Goal: Transaction & Acquisition: Purchase product/service

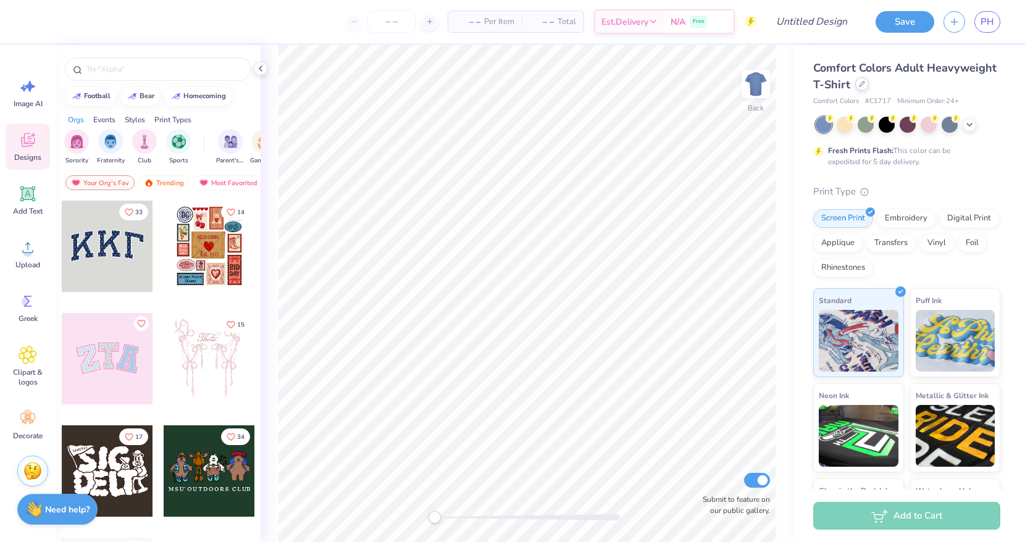
click at [859, 86] on icon at bounding box center [862, 84] width 6 height 6
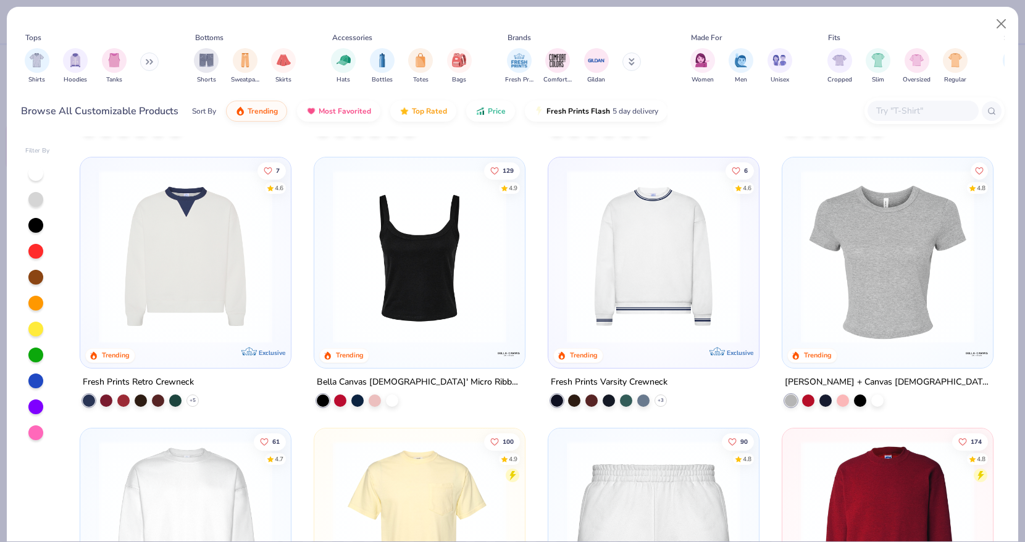
scroll to position [518, 0]
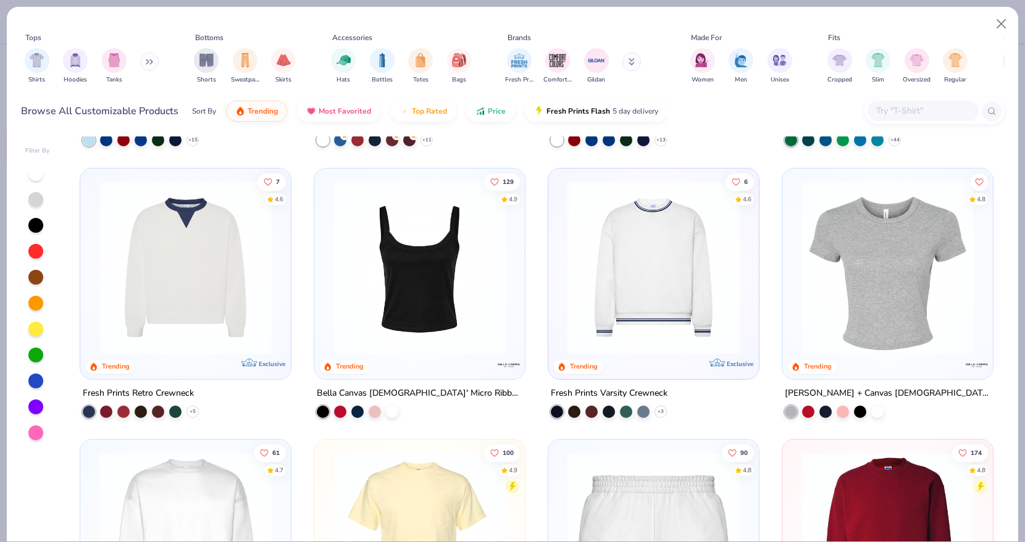
click at [659, 307] on img at bounding box center [654, 266] width 186 height 173
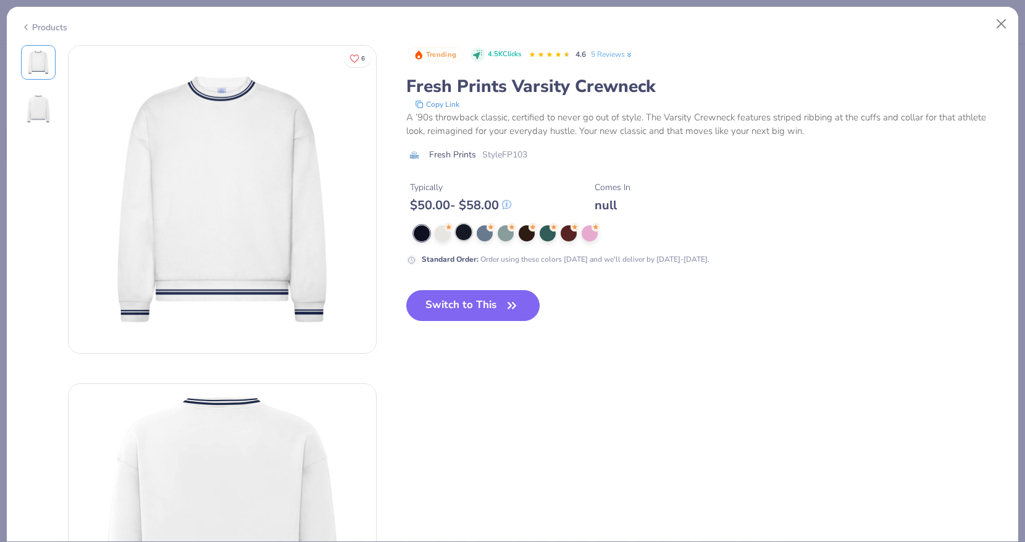
click at [464, 232] on div at bounding box center [464, 232] width 16 height 16
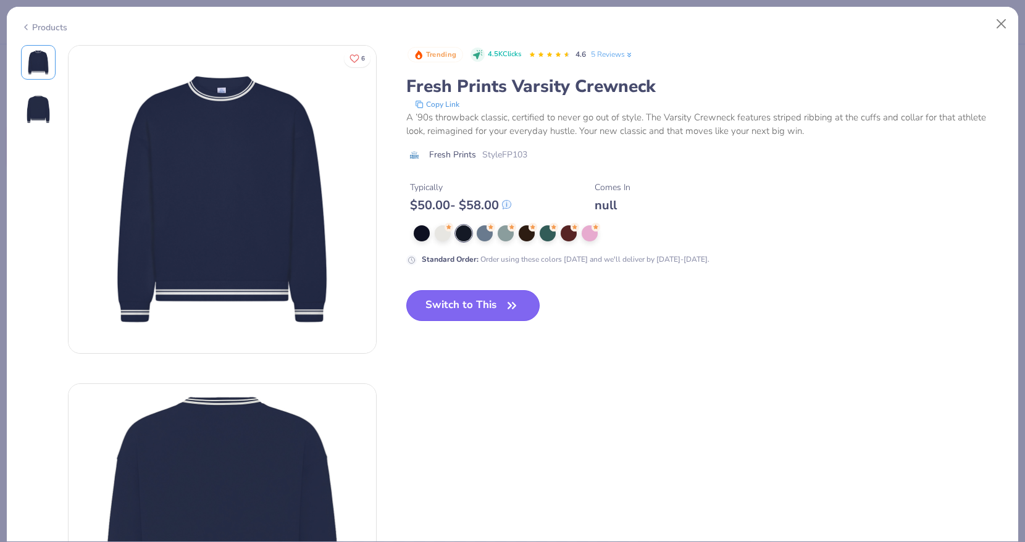
click at [509, 306] on icon "button" at bounding box center [511, 305] width 17 height 17
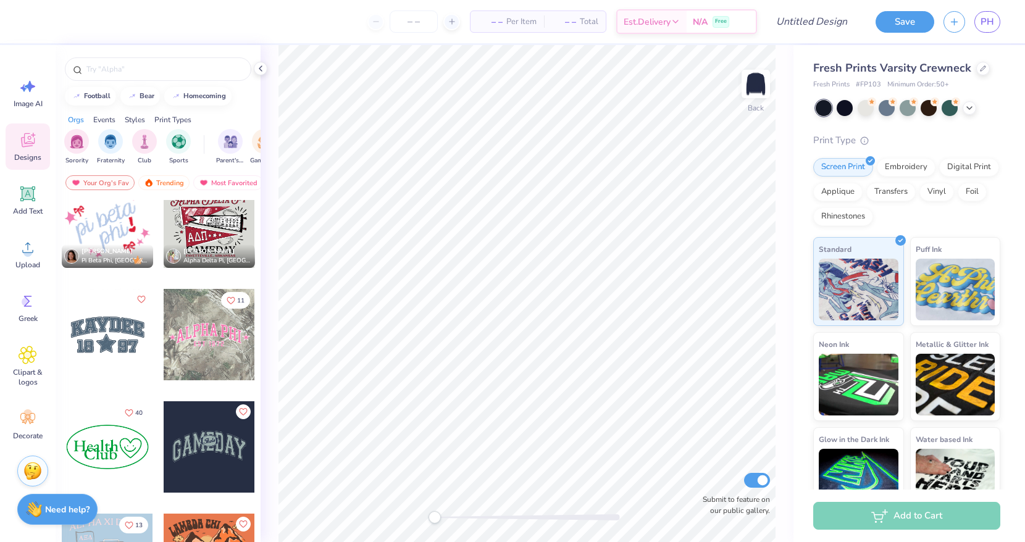
scroll to position [1659, 0]
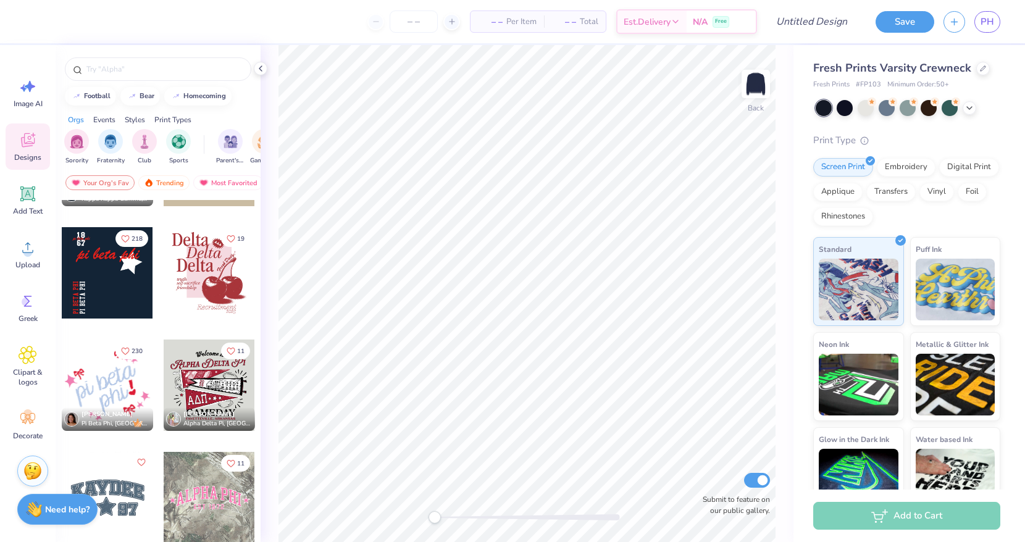
click at [104, 297] on div at bounding box center [107, 272] width 91 height 91
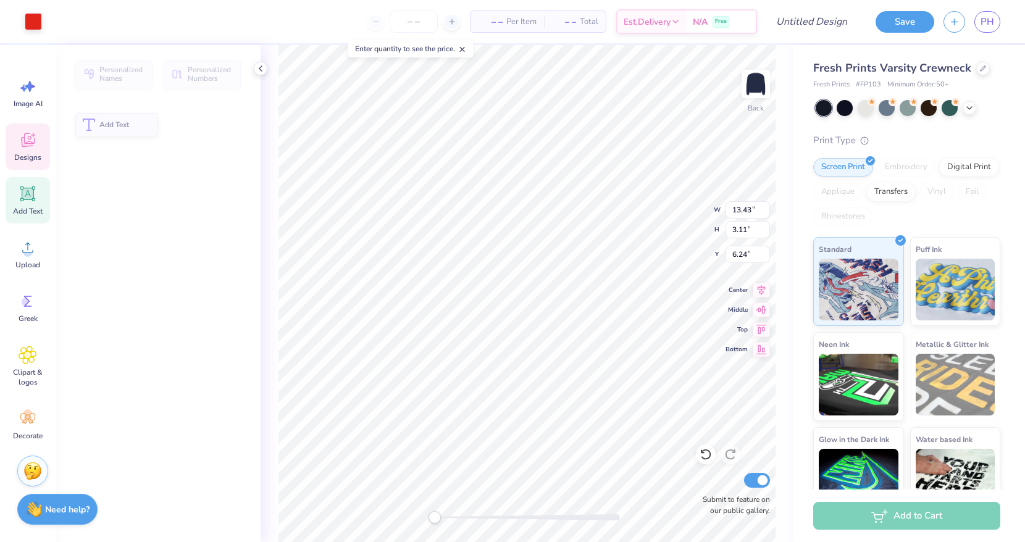
type input "13.43"
type input "3.11"
type input "6.24"
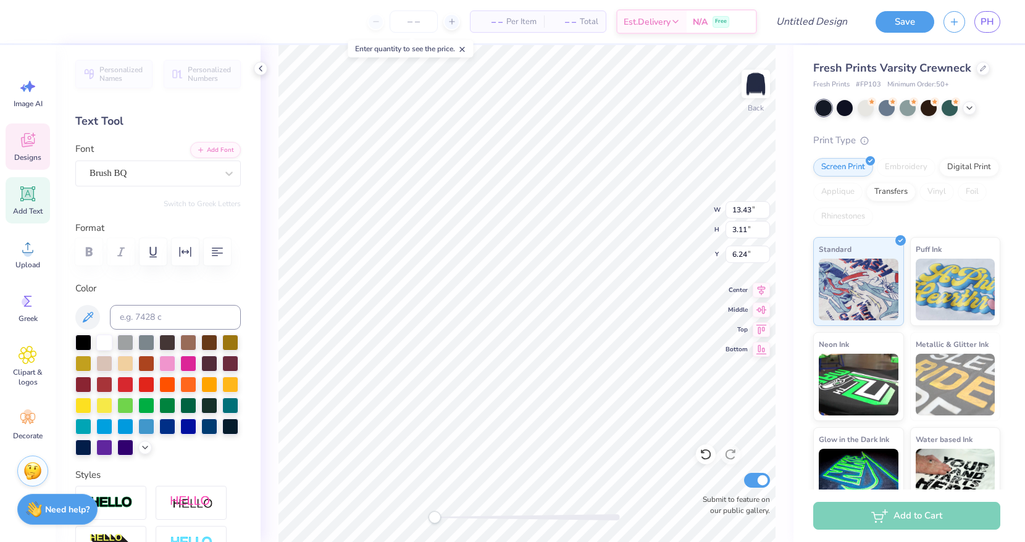
scroll to position [0, 4]
type textarea "kappa kappa gamma"
click at [766, 212] on input "13.42" at bounding box center [747, 209] width 44 height 17
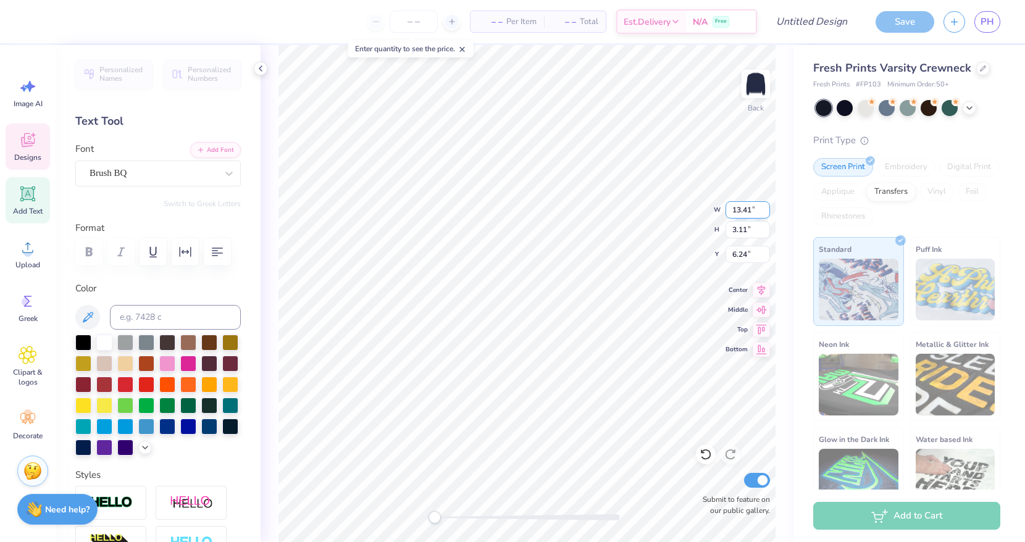
click at [765, 212] on input "13.41" at bounding box center [747, 209] width 44 height 17
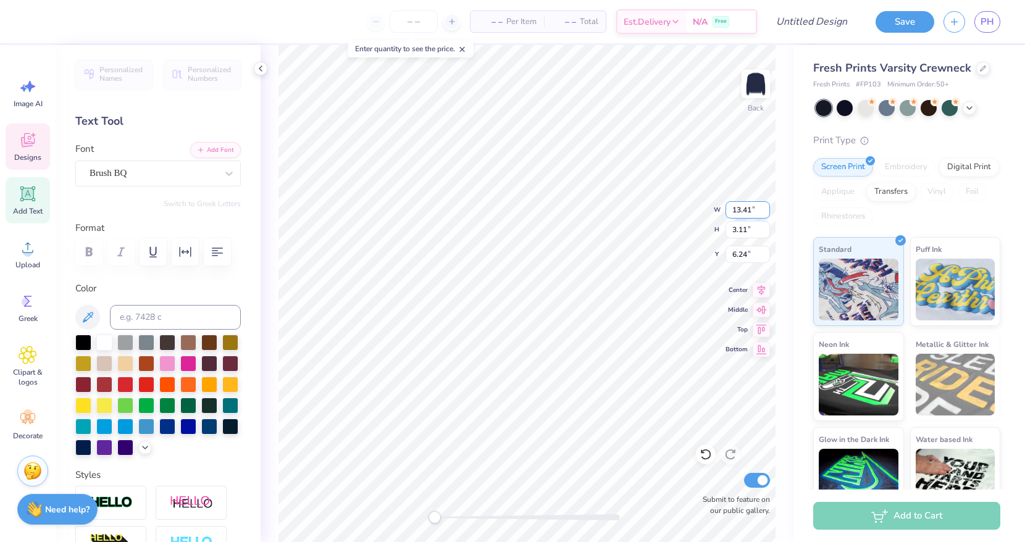
type input "13.42"
click at [764, 206] on input "13.42" at bounding box center [747, 209] width 44 height 17
type input "1.83"
type input "6.96"
type input "3.67"
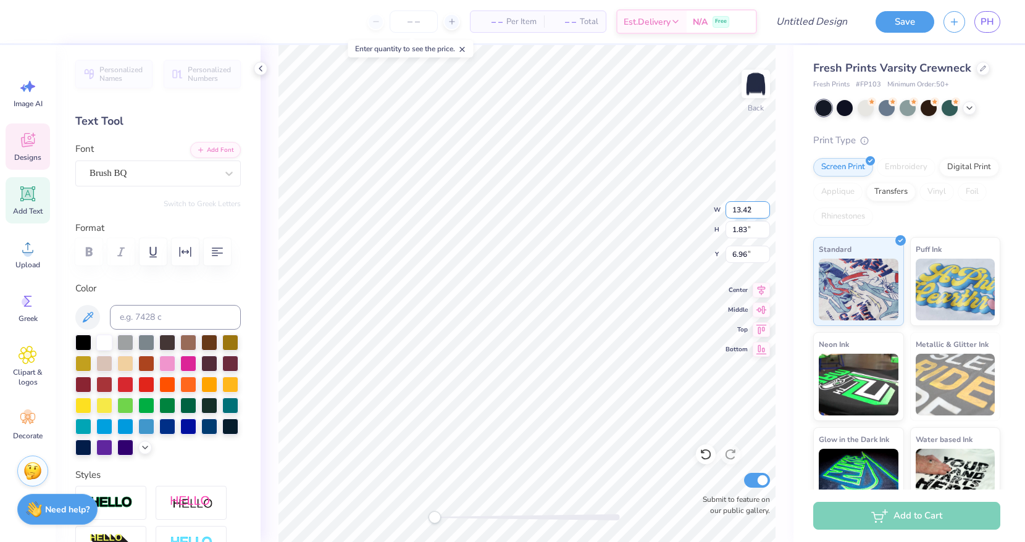
type input "0.85"
type input "3.99"
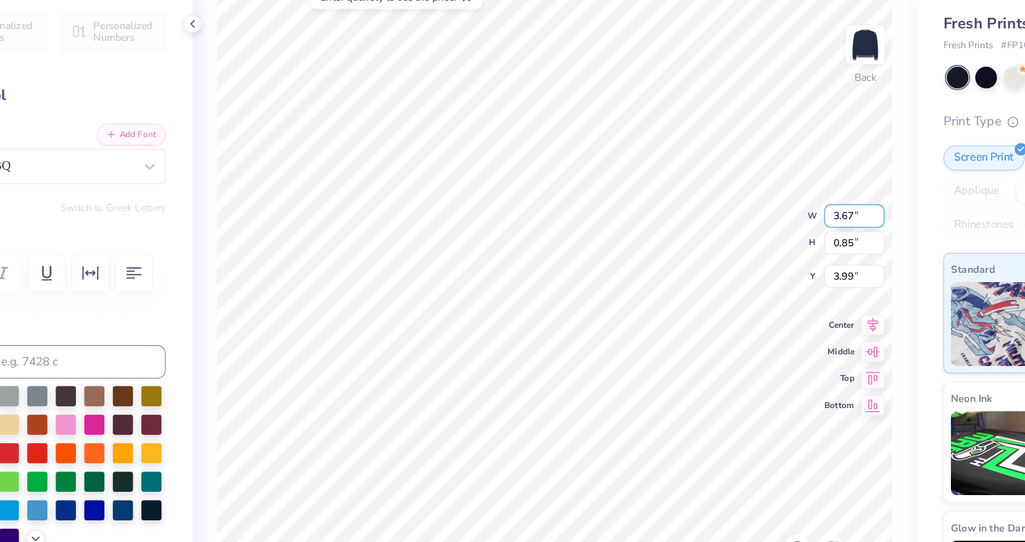
type textarea "K"
type textarea "kkg"
click at [764, 227] on input "0.86" at bounding box center [747, 229] width 44 height 17
type input "0.87"
click at [764, 227] on input "0.87" at bounding box center [747, 229] width 44 height 17
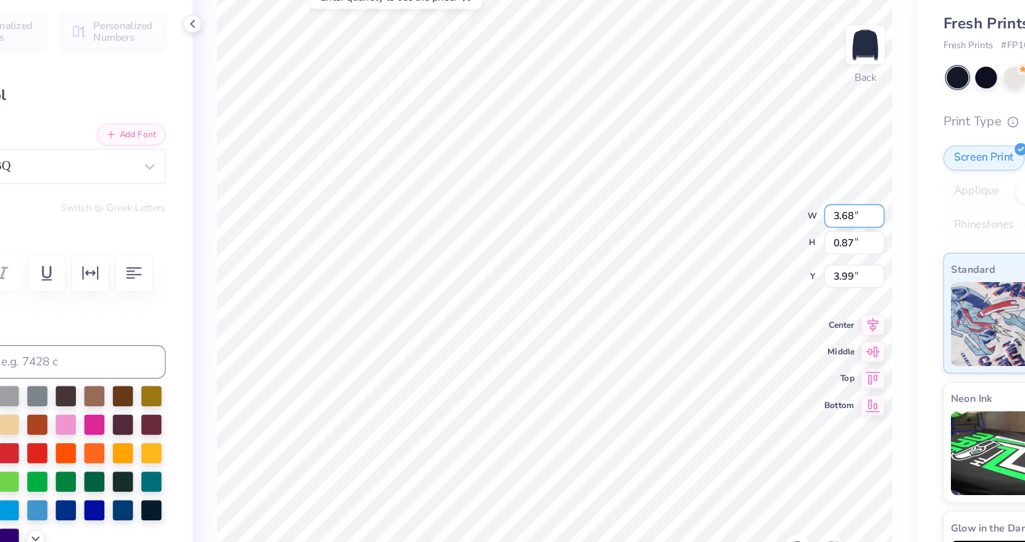
click at [764, 207] on input "3.68" at bounding box center [747, 209] width 44 height 17
type input "3.69"
click at [764, 207] on input "3.69" at bounding box center [747, 209] width 44 height 17
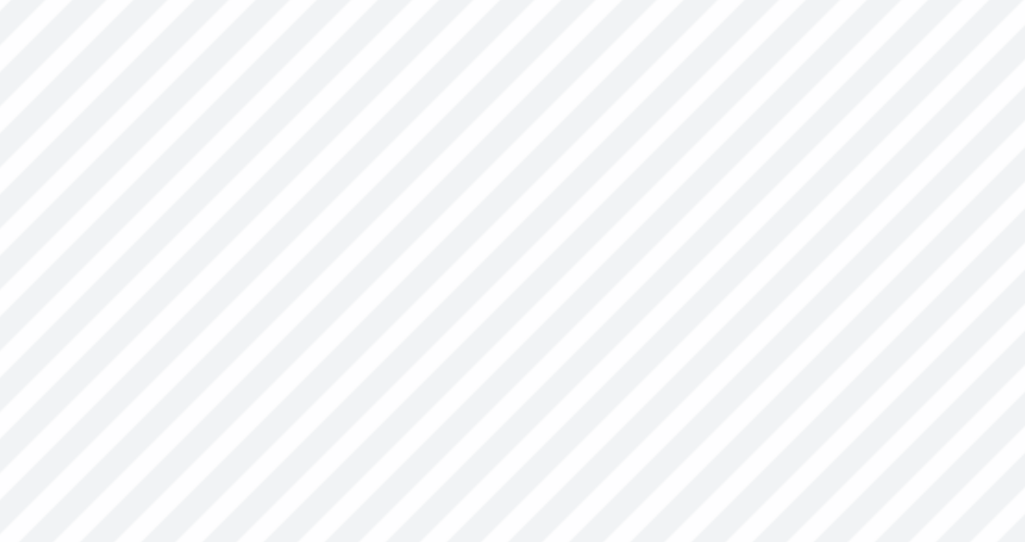
type textarea "kappa"
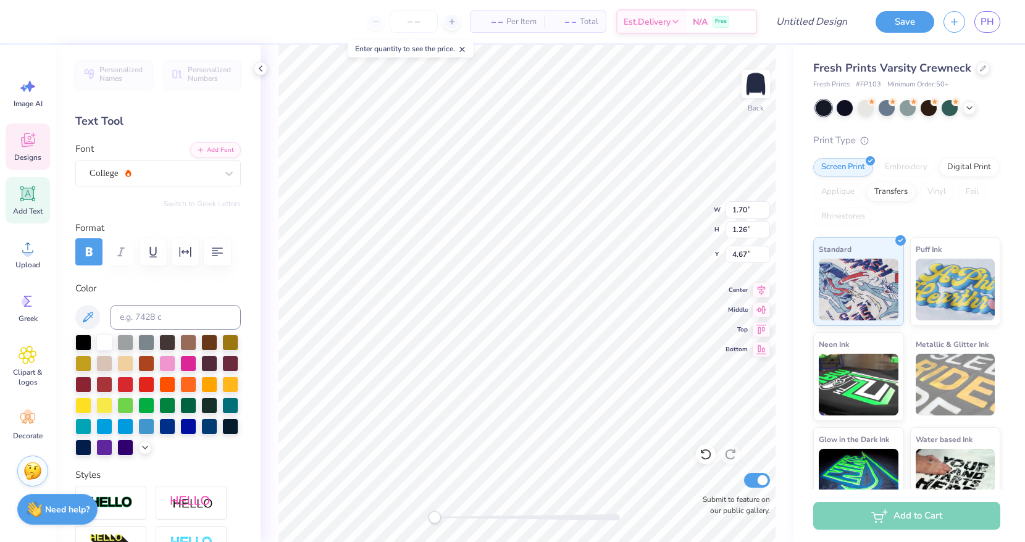
type textarea "70"
type textarea "I"
type textarea "Kappa Kappa"
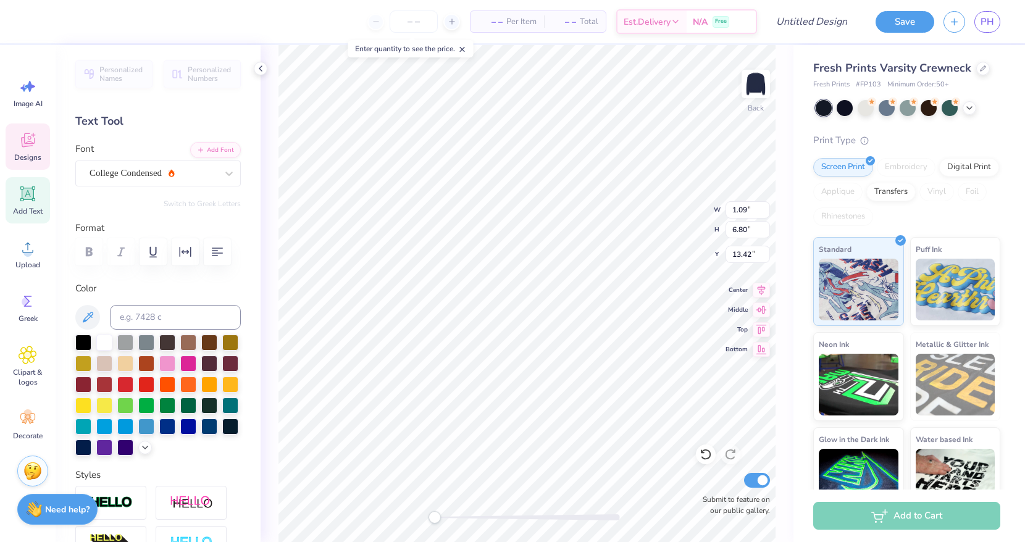
type textarea "Gamma"
click at [144, 420] on div at bounding box center [146, 425] width 16 height 16
click at [143, 445] on icon at bounding box center [145, 446] width 10 height 10
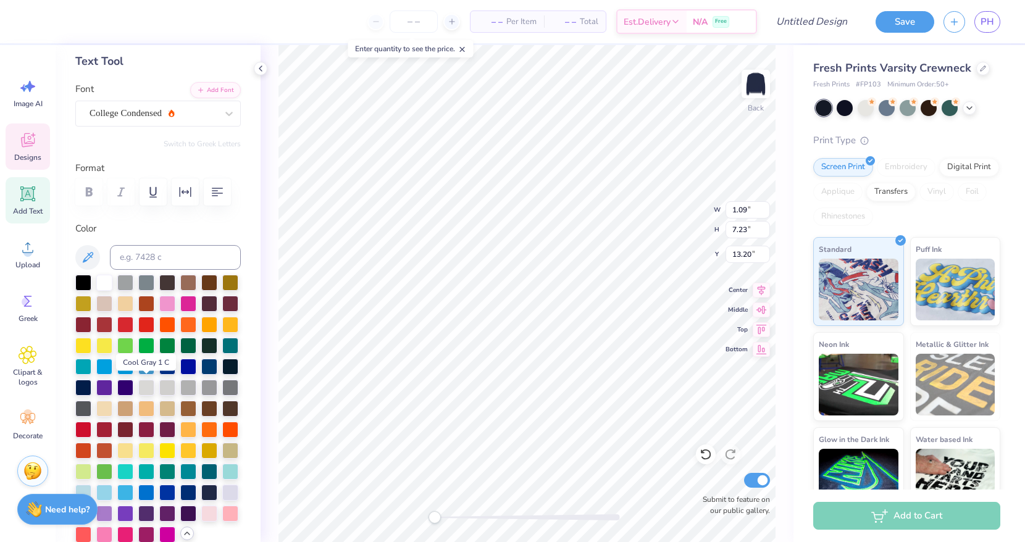
scroll to position [133, 0]
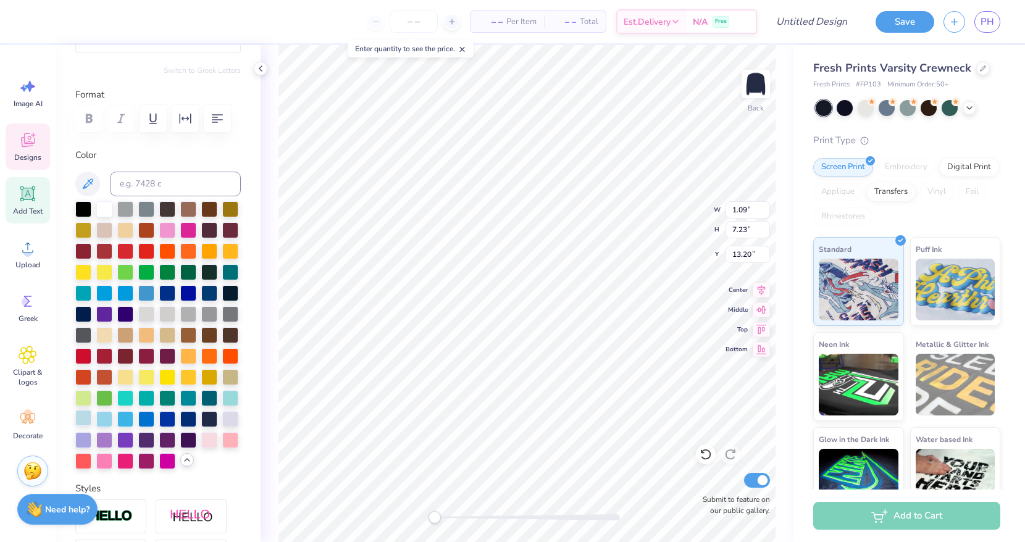
click at [83, 417] on div at bounding box center [83, 418] width 16 height 16
click at [108, 422] on div at bounding box center [104, 418] width 16 height 16
click at [163, 417] on div at bounding box center [167, 418] width 16 height 16
click at [227, 420] on div at bounding box center [230, 418] width 16 height 16
click at [78, 417] on div at bounding box center [83, 418] width 16 height 16
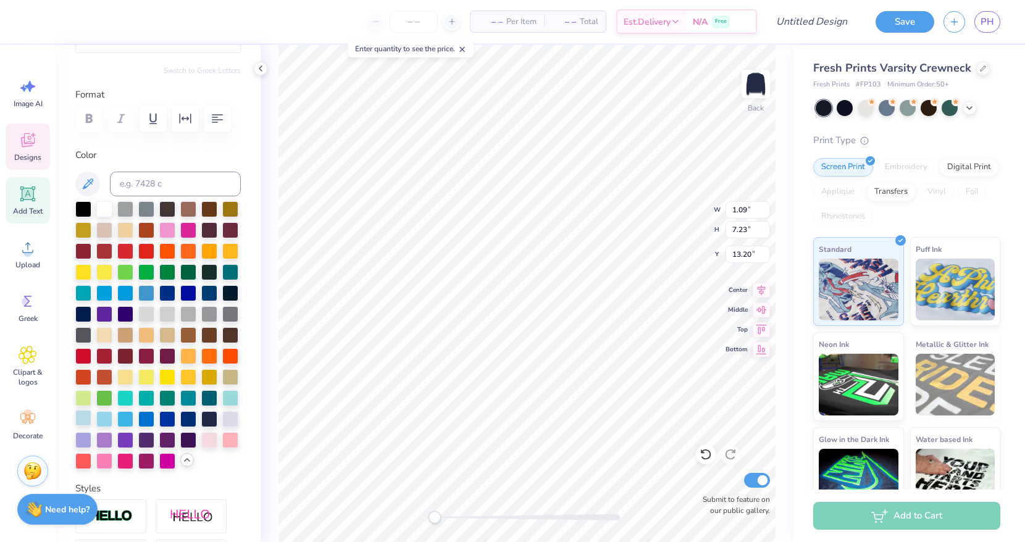
click at [79, 419] on div at bounding box center [83, 418] width 16 height 16
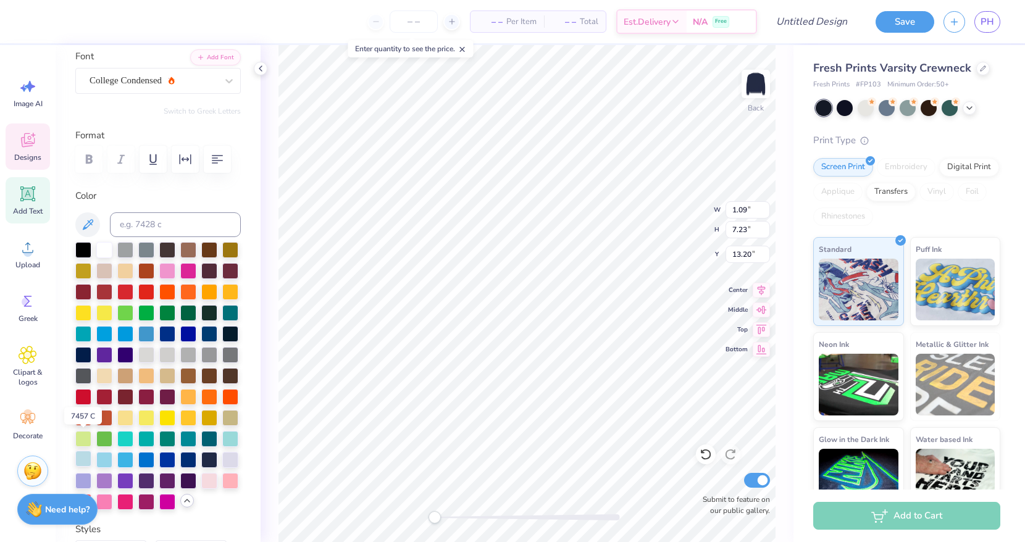
scroll to position [31, 0]
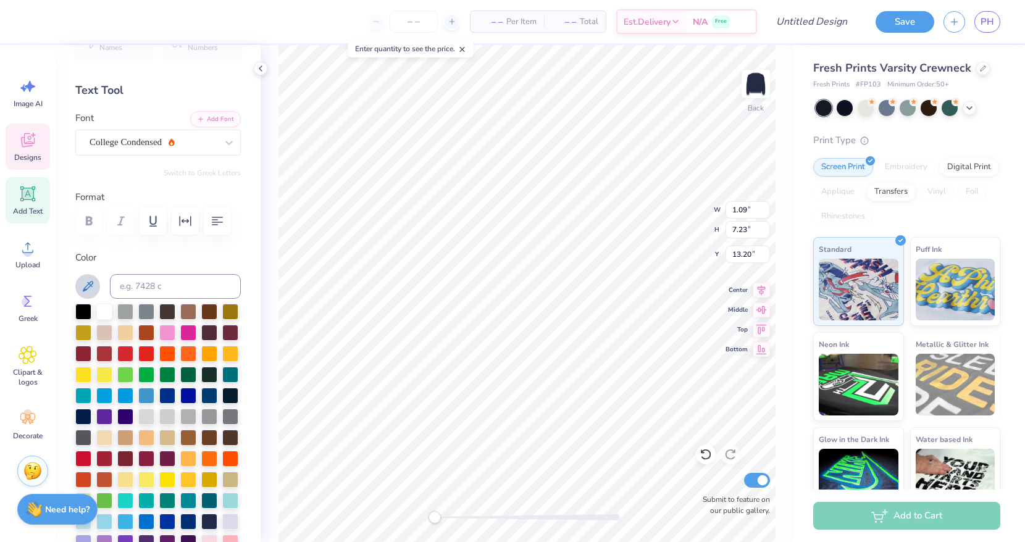
click at [90, 285] on icon at bounding box center [87, 286] width 15 height 15
click at [171, 249] on div "Personalized Names Personalized Numbers Text Tool Add Font Font College Condens…" at bounding box center [158, 293] width 205 height 497
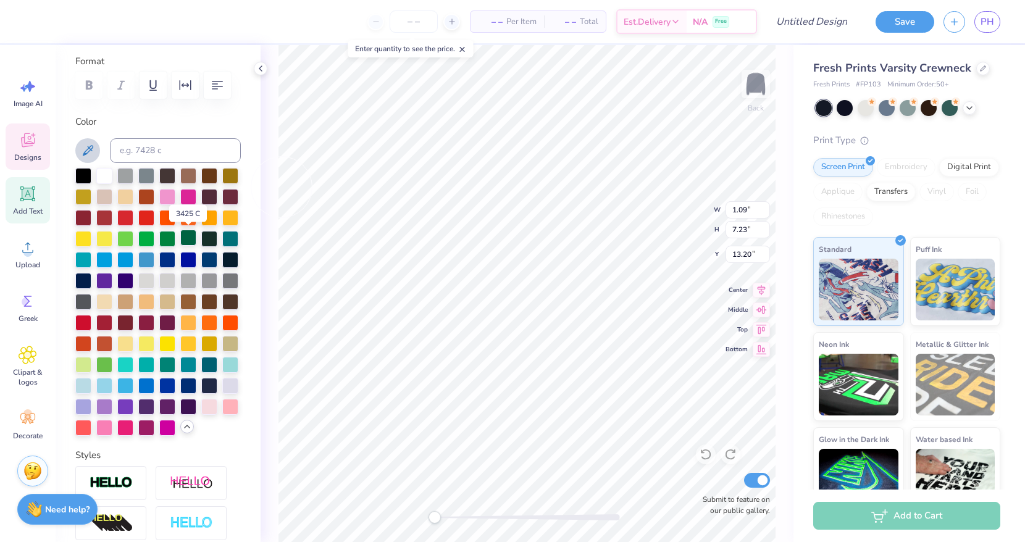
scroll to position [165, 0]
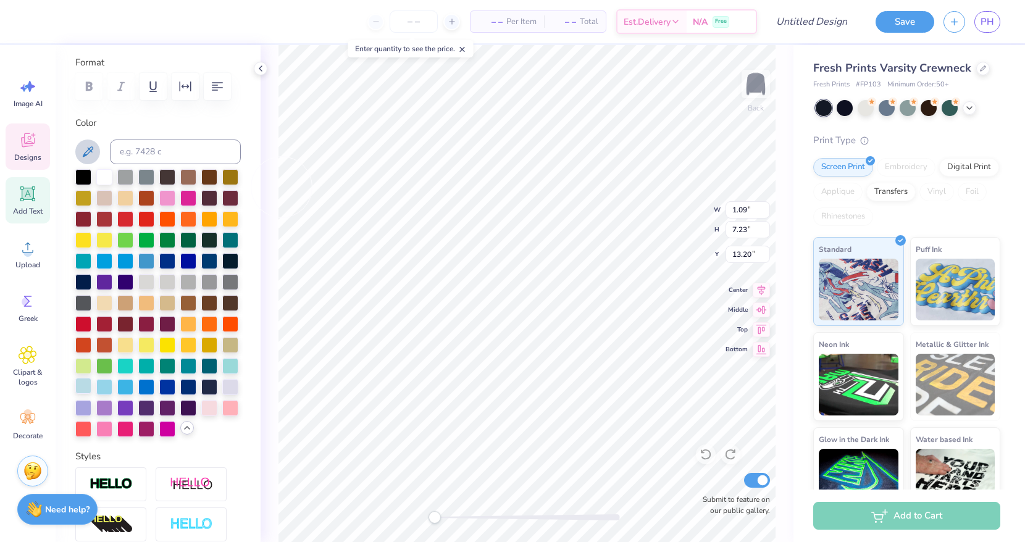
click at [84, 384] on div at bounding box center [83, 386] width 16 height 16
type input "15.00"
type input "1.83"
type input "6.96"
click at [78, 385] on div at bounding box center [83, 386] width 16 height 16
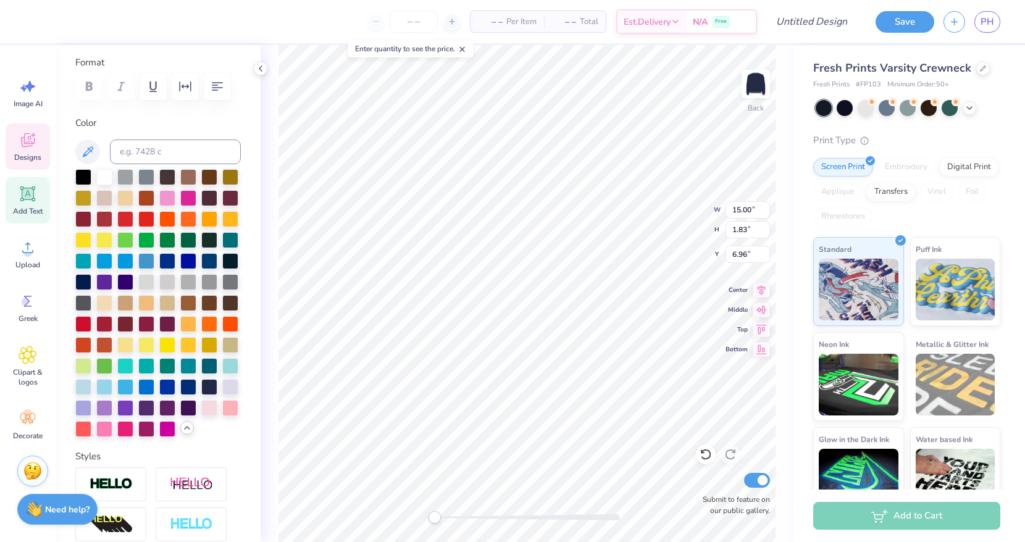
type input "1.57"
type input "1.26"
type input "3.00"
click at [85, 390] on div at bounding box center [83, 386] width 16 height 16
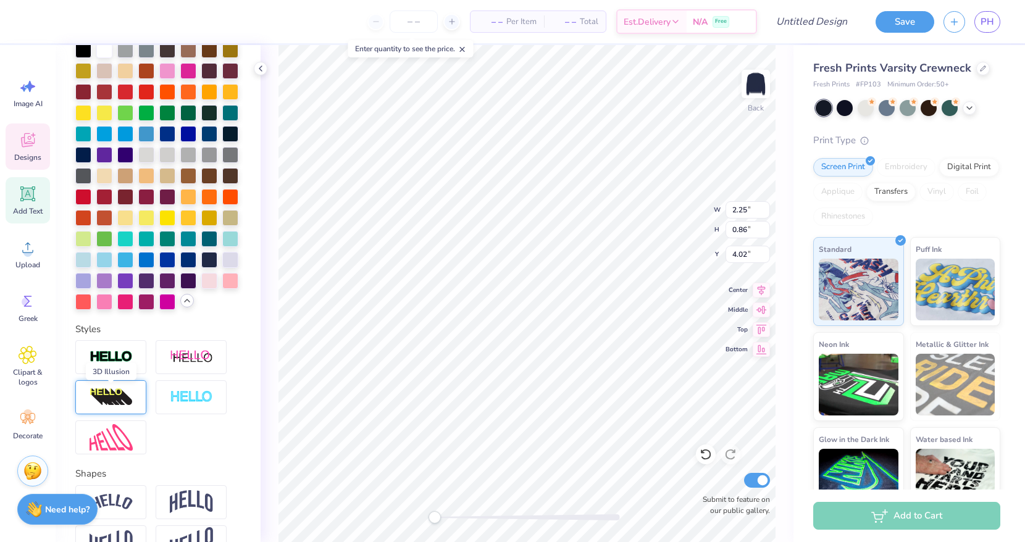
scroll to position [371, 0]
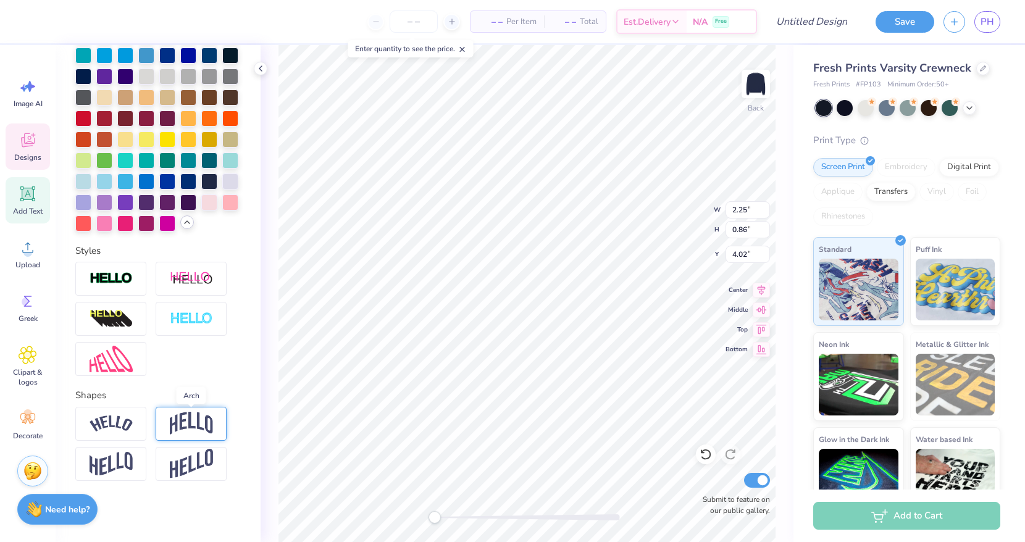
click at [211, 425] on img at bounding box center [191, 423] width 43 height 23
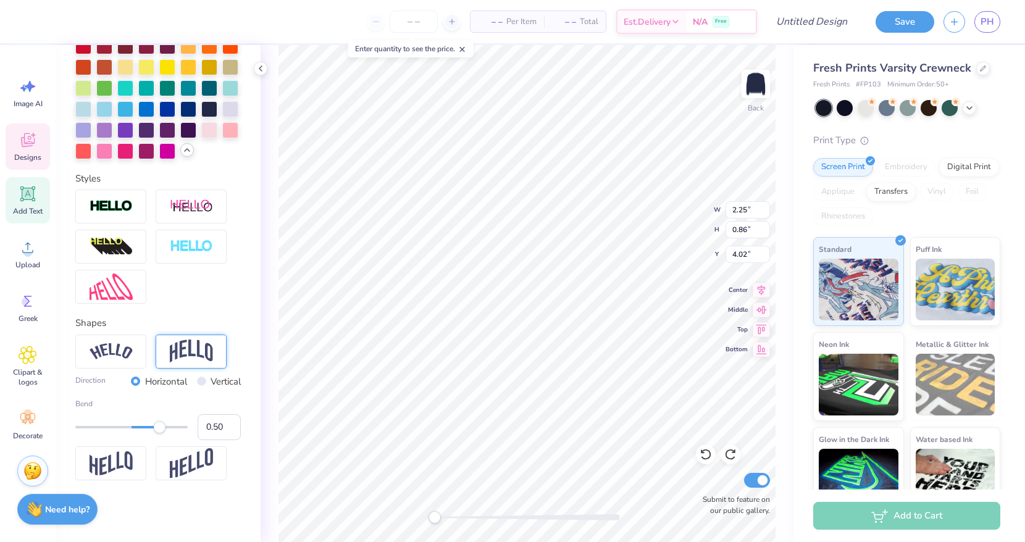
scroll to position [443, 0]
type input "2.26"
click at [766, 206] on input "2.26" at bounding box center [747, 209] width 44 height 17
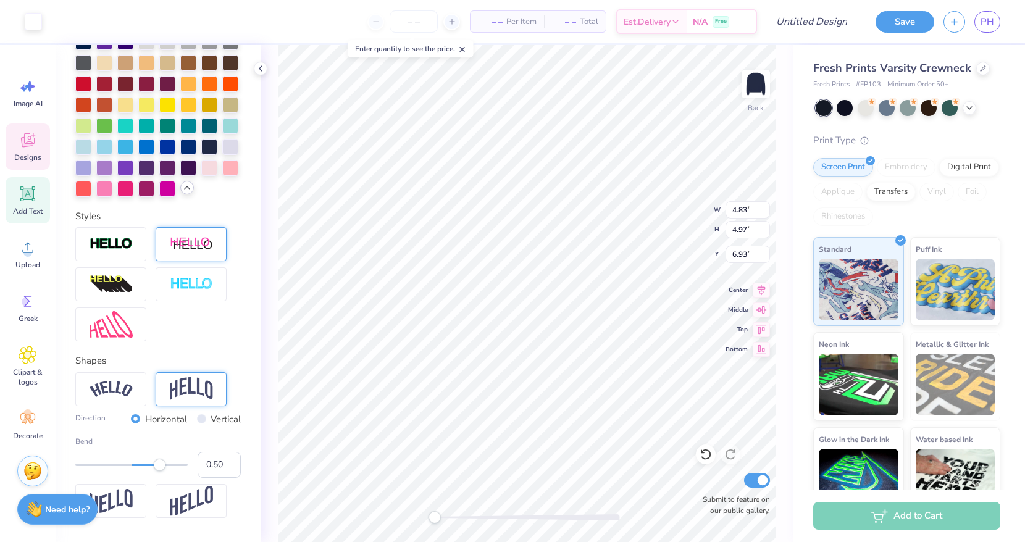
scroll to position [401, 0]
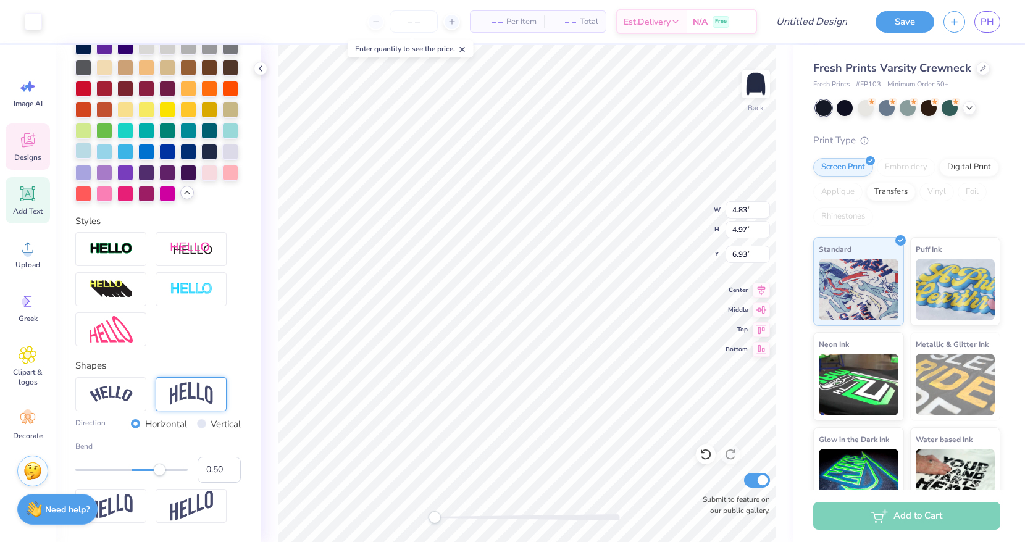
click at [84, 148] on div at bounding box center [83, 151] width 16 height 16
click at [86, 153] on div at bounding box center [83, 151] width 16 height 16
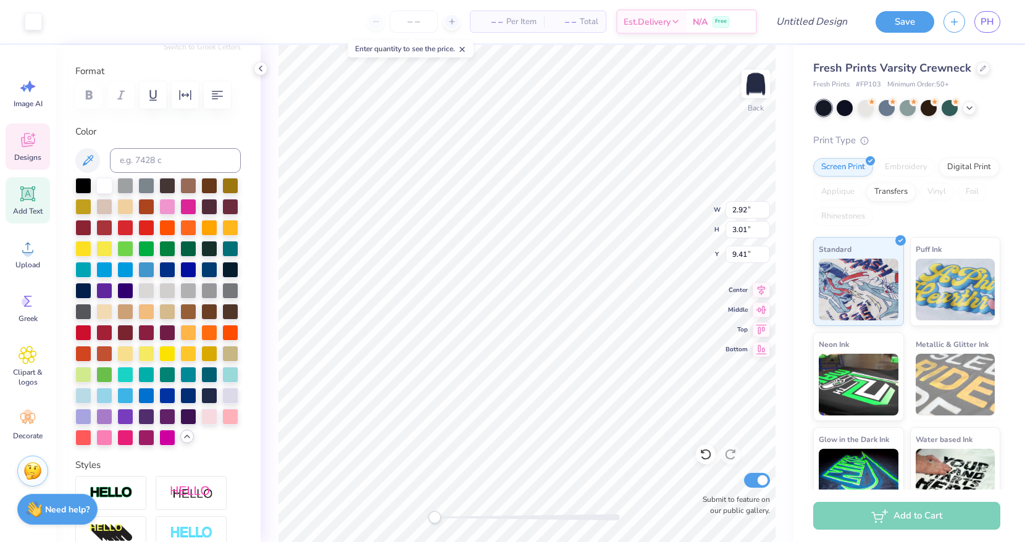
scroll to position [155, 0]
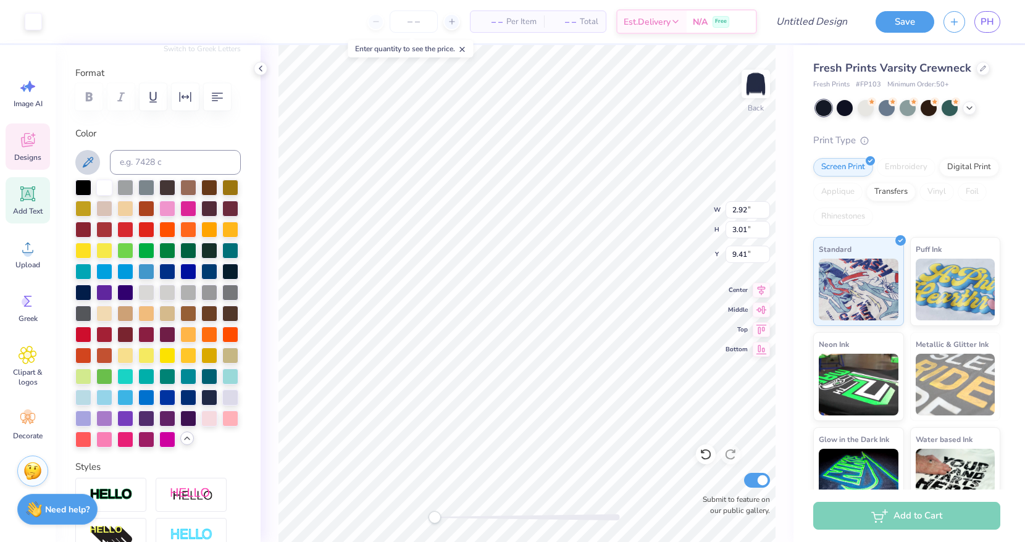
click at [87, 169] on icon at bounding box center [87, 162] width 15 height 15
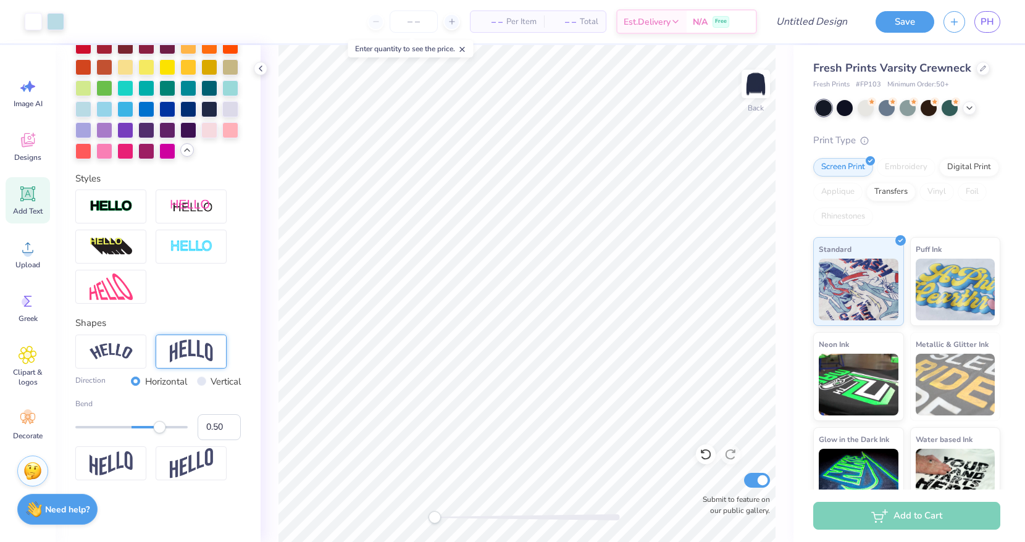
scroll to position [0, 0]
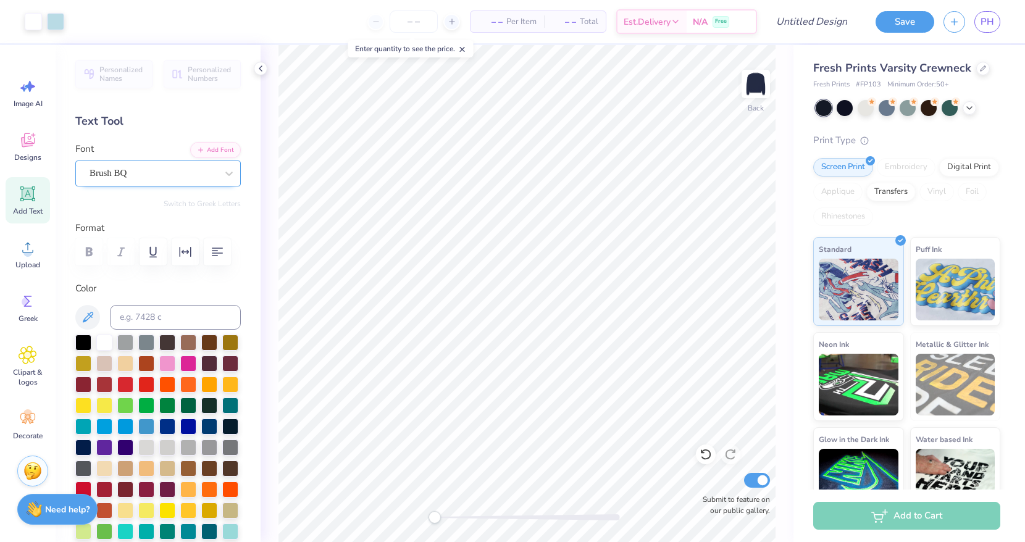
click at [206, 167] on div "Brush BQ" at bounding box center [153, 173] width 130 height 19
click at [206, 167] on div "Brush BQ" at bounding box center [153, 173] width 127 height 14
click at [222, 149] on button "Add Font" at bounding box center [215, 149] width 51 height 16
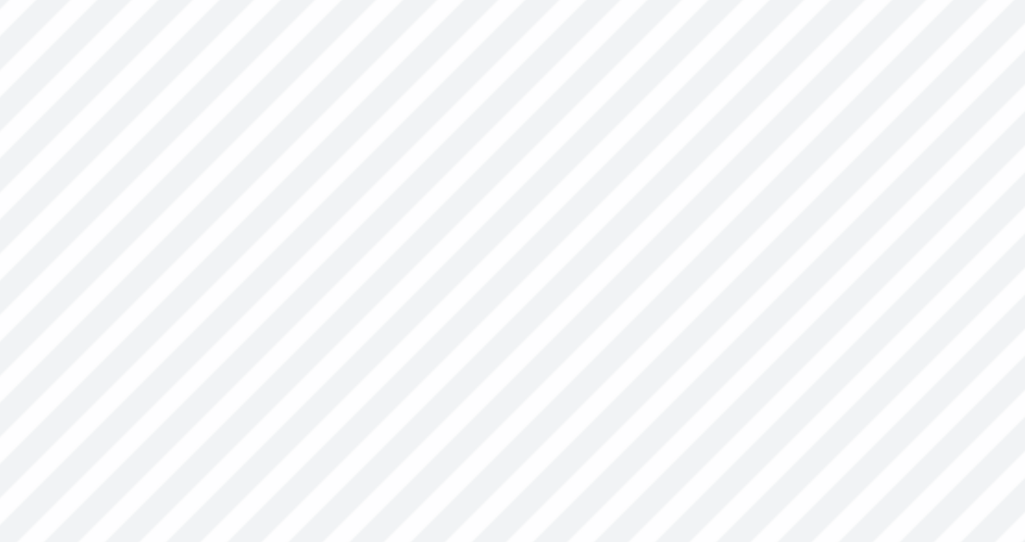
scroll to position [0, 2]
type textarea "Recruitment Team"
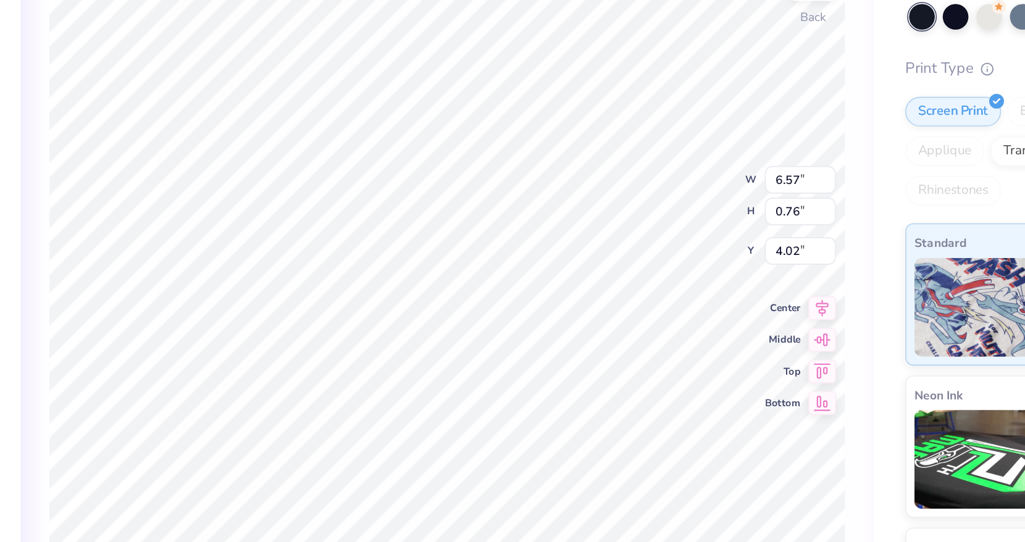
type input "1.57"
type input "1.26"
type input "3.00"
type input "1.70"
type input "4.45"
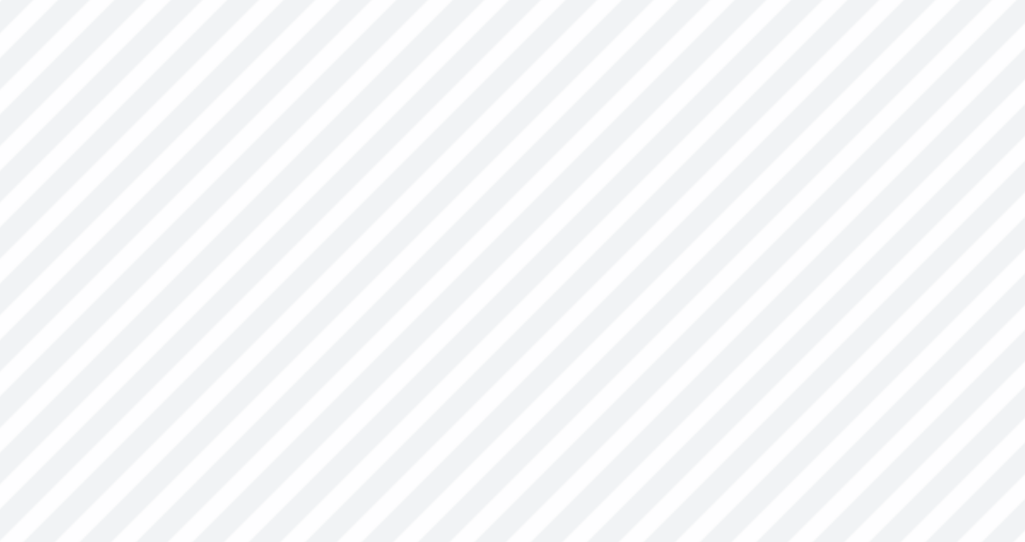
type input "6.57"
type input "0.76"
type input "4.07"
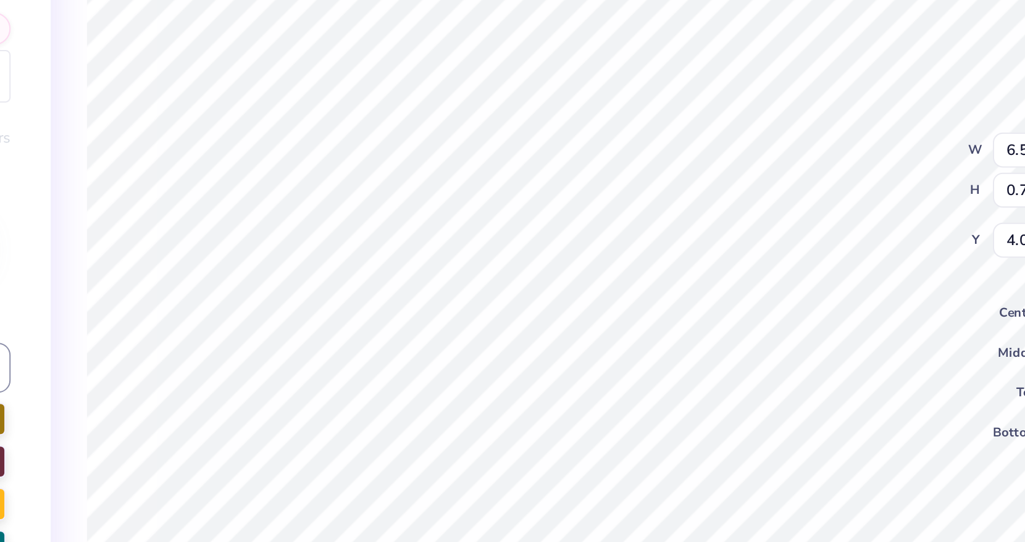
type textarea "Recruitment"
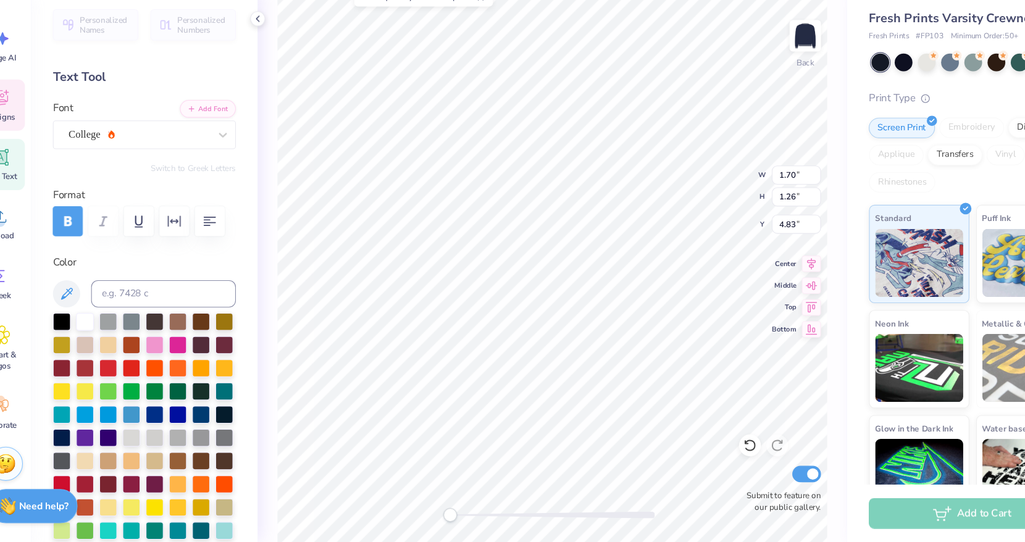
type input "1.70"
type input "4.83"
type input "4.37"
type input "0.74"
type input "4.09"
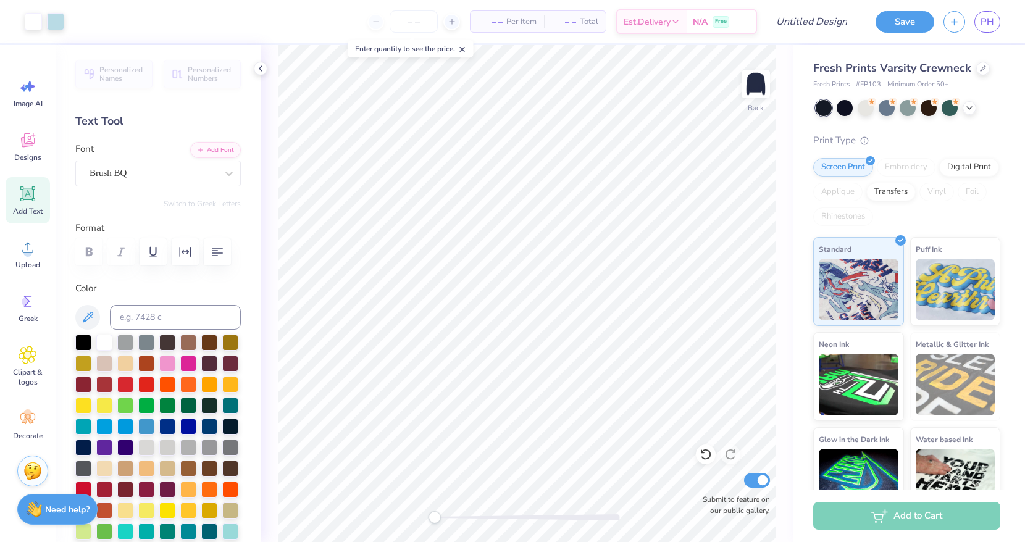
click at [882, 514] on div "Add to Cart" at bounding box center [906, 516] width 187 height 28
click at [754, 477] on input "Submit to feature on our public gallery." at bounding box center [757, 480] width 26 height 15
checkbox input "true"
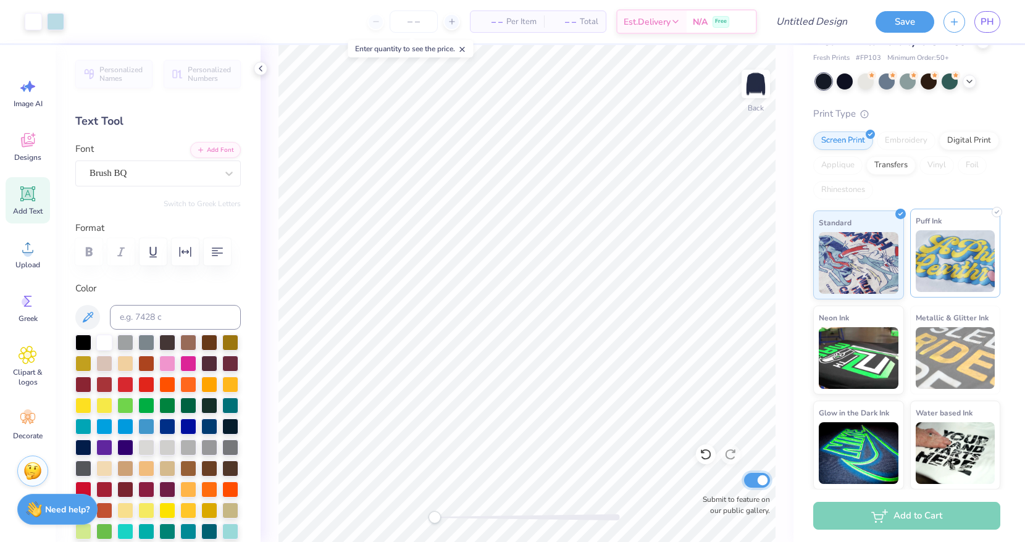
scroll to position [0, 0]
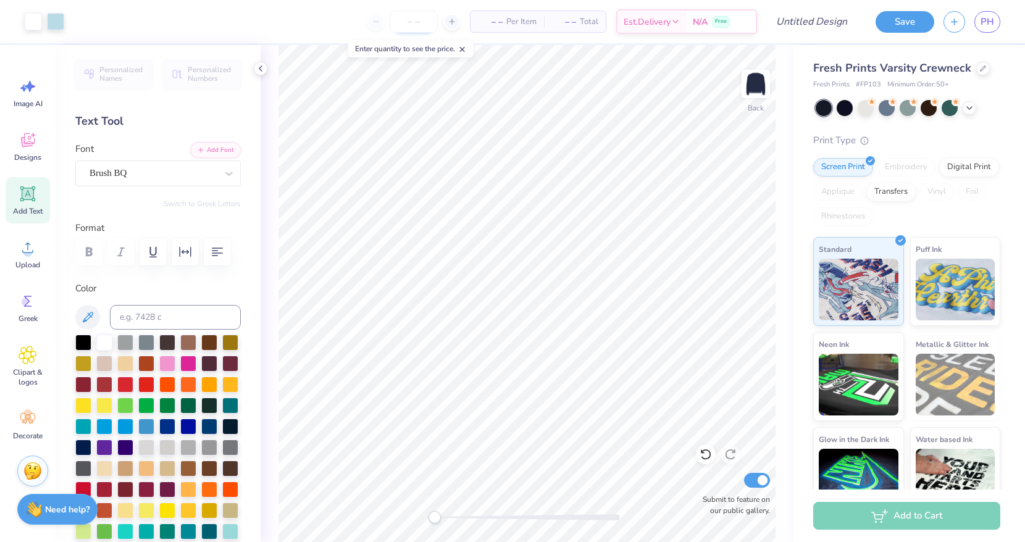
click at [411, 22] on input "number" at bounding box center [414, 21] width 48 height 22
click at [317, 11] on div "50 N/A Per Item N/A Total Est. Delivery N/A Free" at bounding box center [414, 21] width 683 height 43
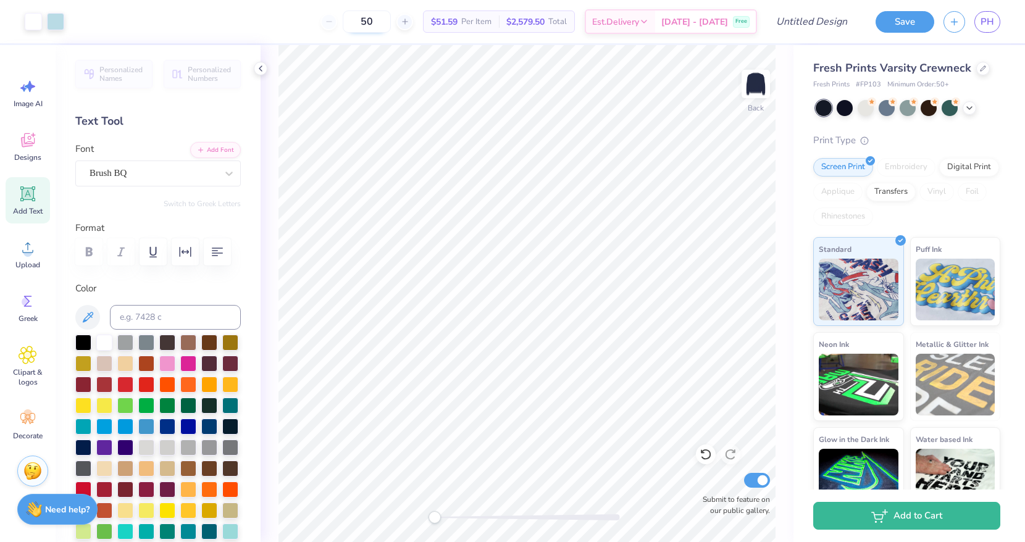
click at [390, 25] on input "50" at bounding box center [367, 21] width 48 height 22
drag, startPoint x: 389, startPoint y: 25, endPoint x: 358, endPoint y: 25, distance: 30.9
click at [358, 25] on input "50" at bounding box center [367, 21] width 48 height 22
type input "50"
